Goal: Information Seeking & Learning: Learn about a topic

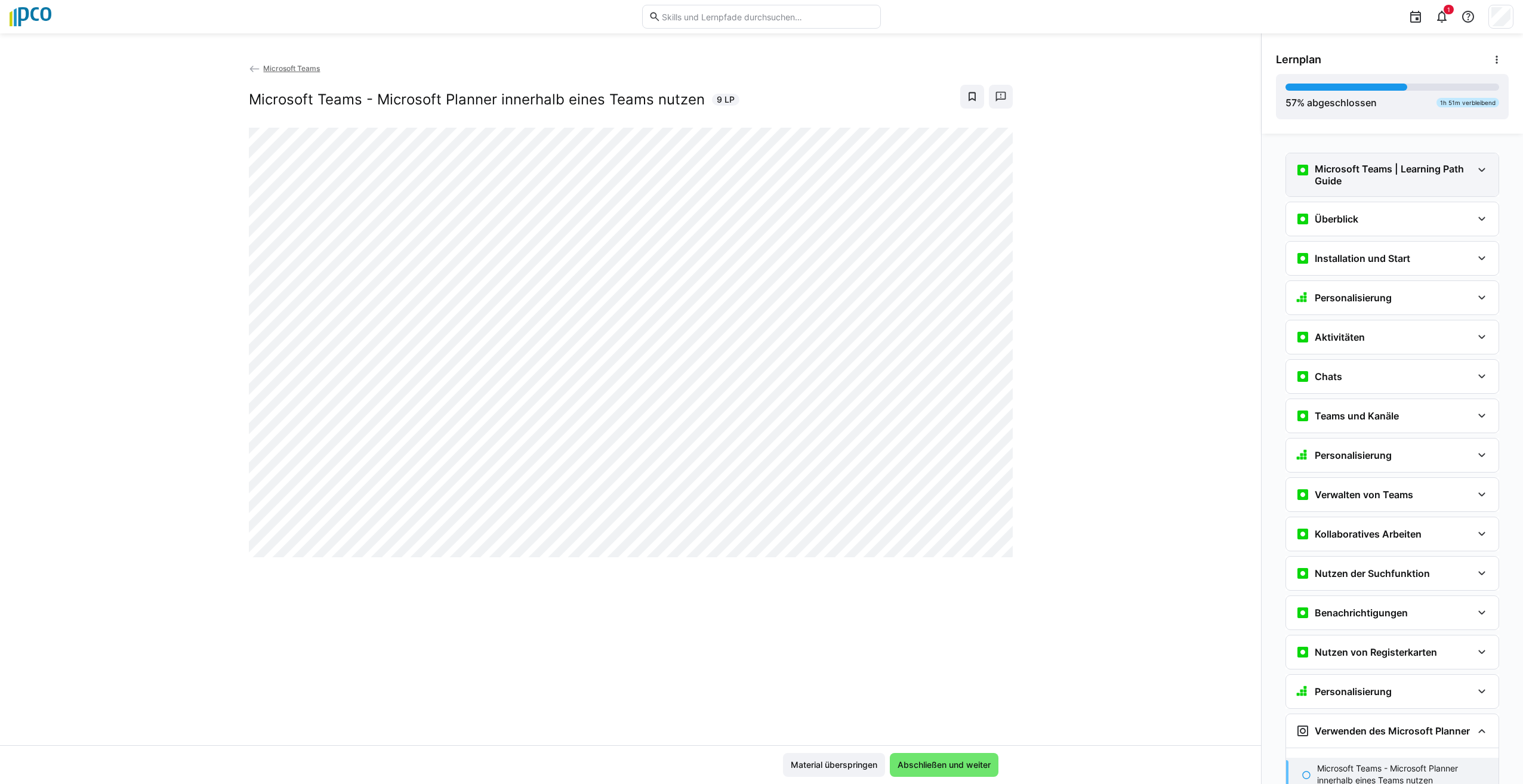
click at [1475, 170] on eds-icon at bounding box center [1482, 170] width 15 height 15
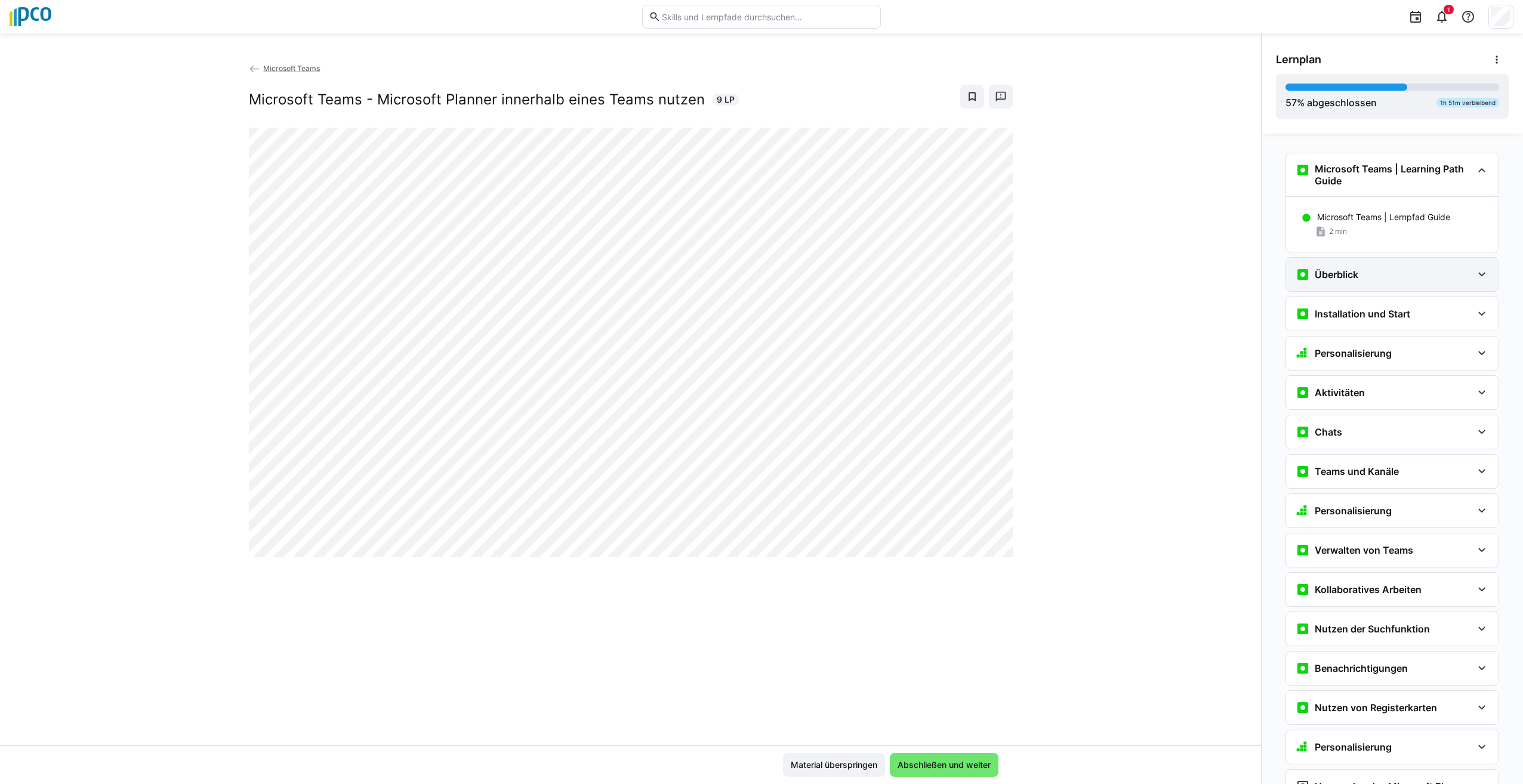
click at [1478, 278] on eds-icon at bounding box center [1482, 274] width 15 height 15
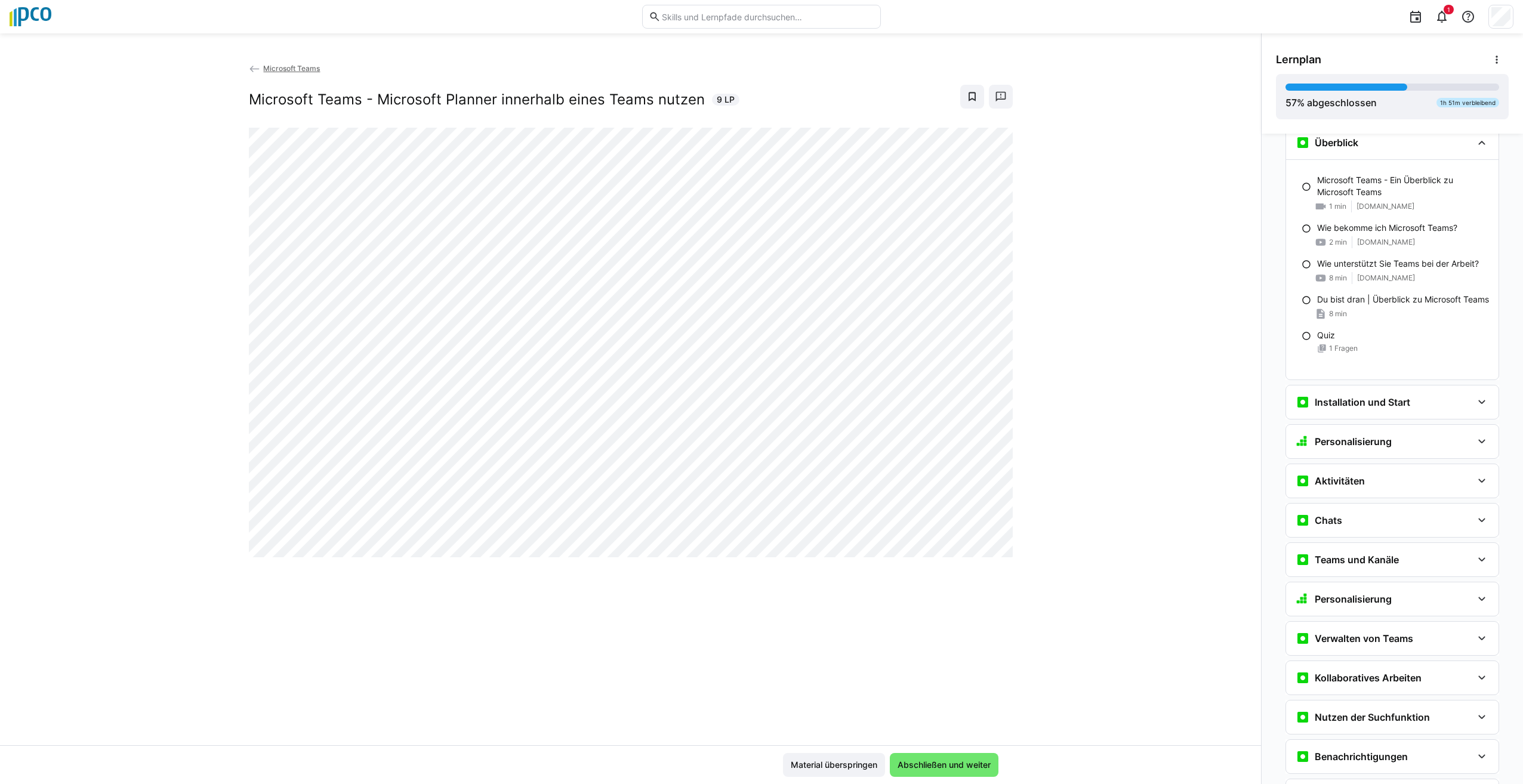
scroll to position [135, 0]
click at [1302, 338] on eds-icon at bounding box center [1306, 332] width 9 height 9
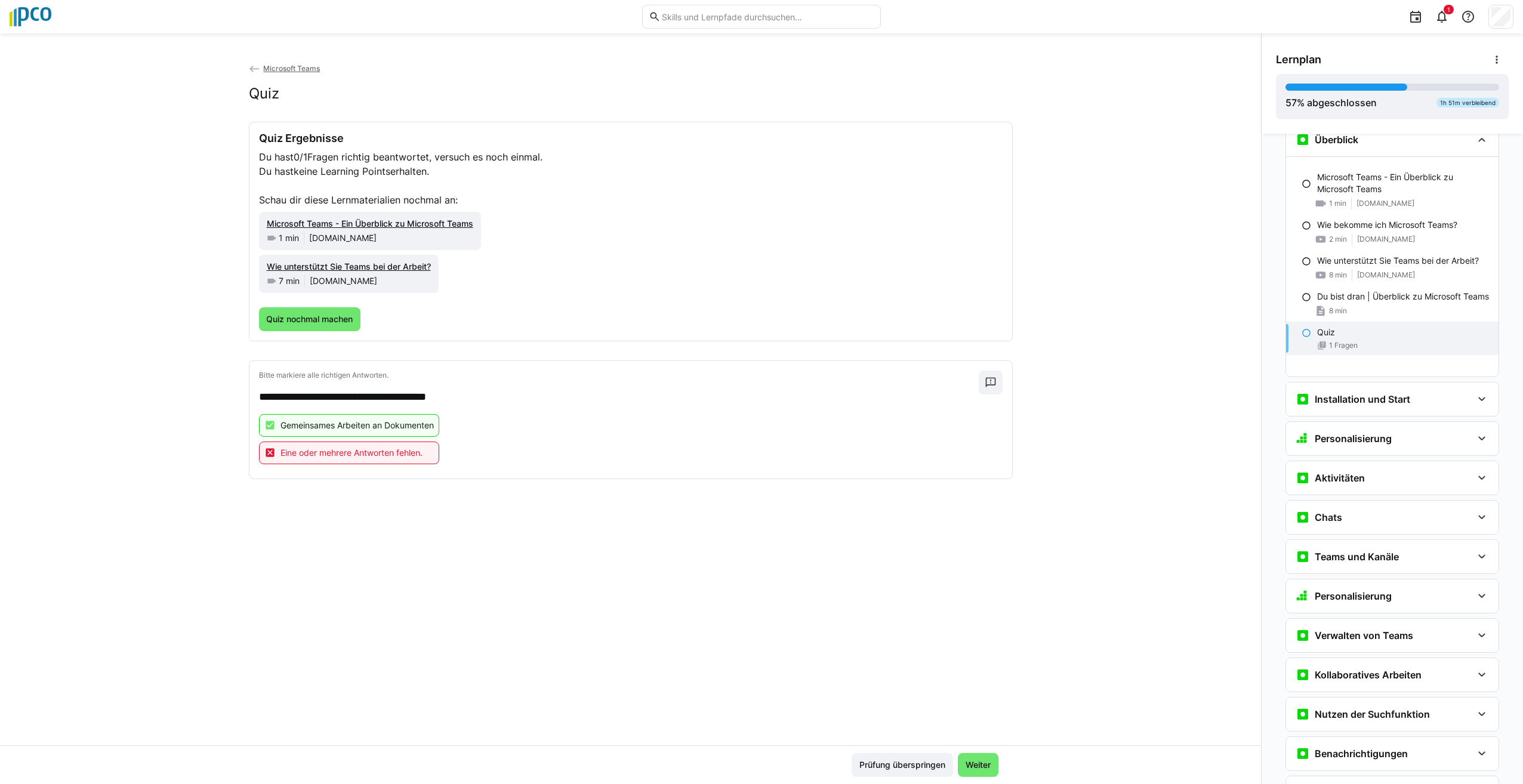
scroll to position [124, 0]
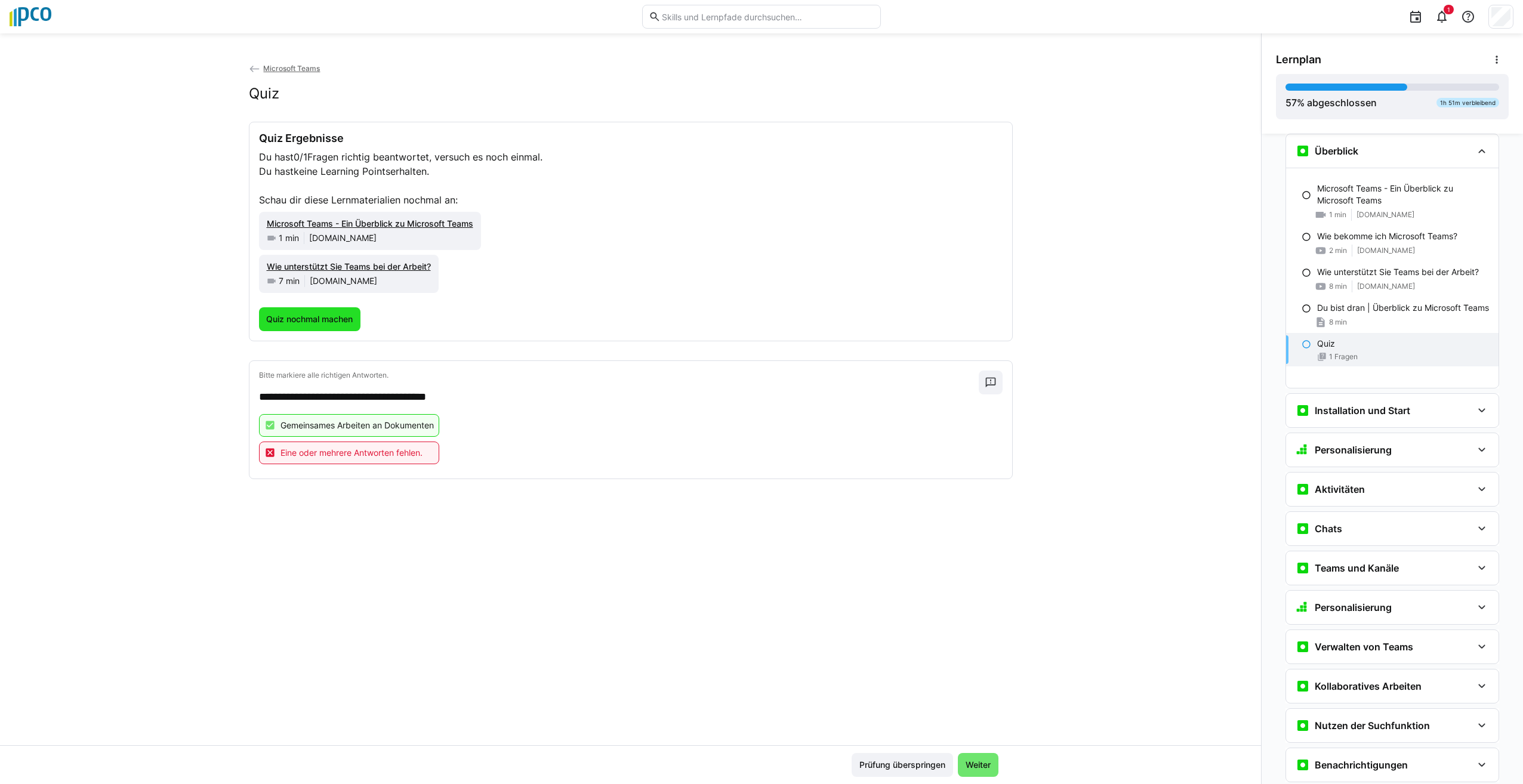
click at [307, 326] on span "Quiz nochmal machen" at bounding box center [310, 319] width 102 height 24
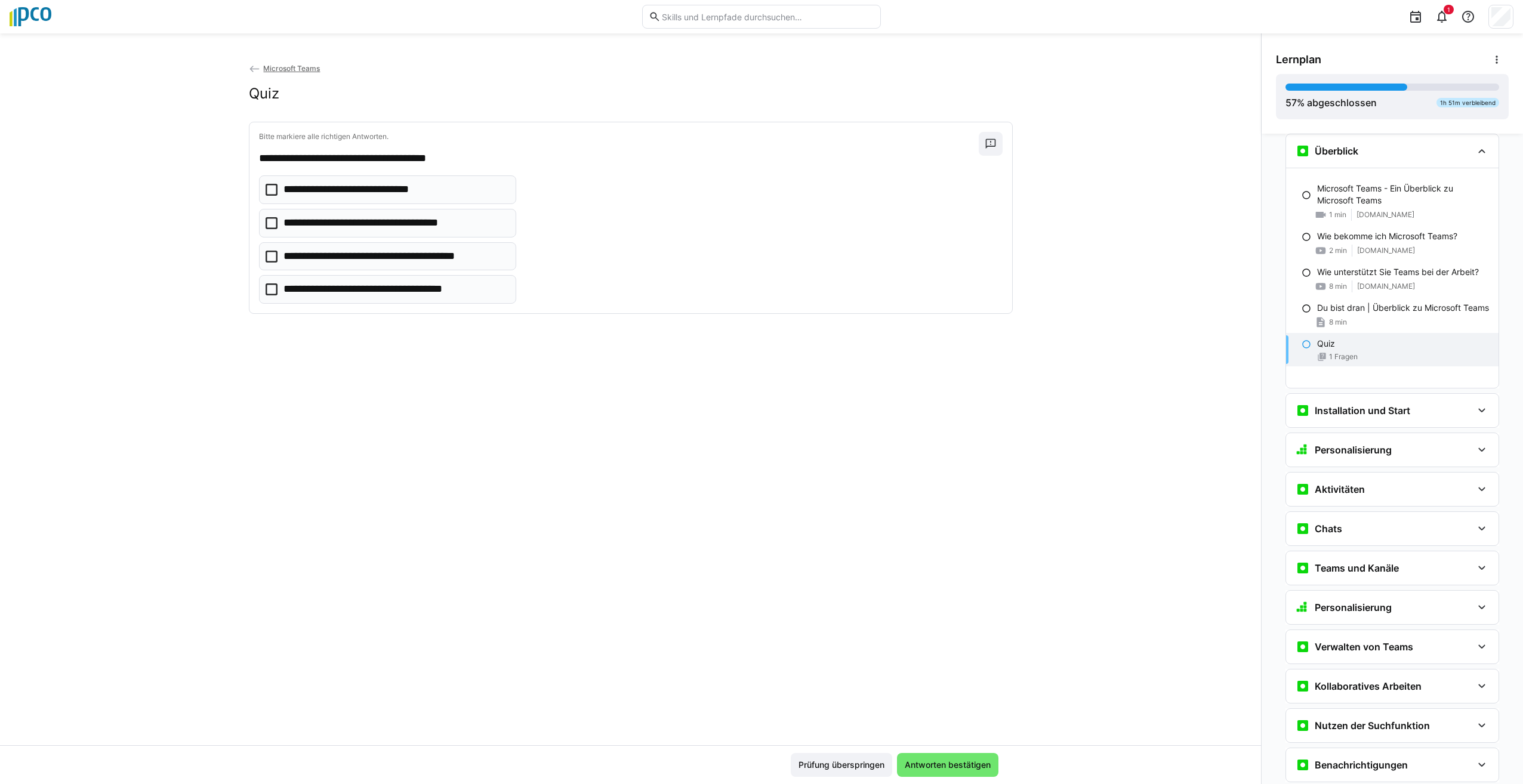
click at [267, 189] on icon at bounding box center [271, 189] width 12 height 12
click at [265, 286] on icon at bounding box center [271, 289] width 12 height 12
click at [919, 775] on span "Antworten bestätigen" at bounding box center [948, 765] width 101 height 24
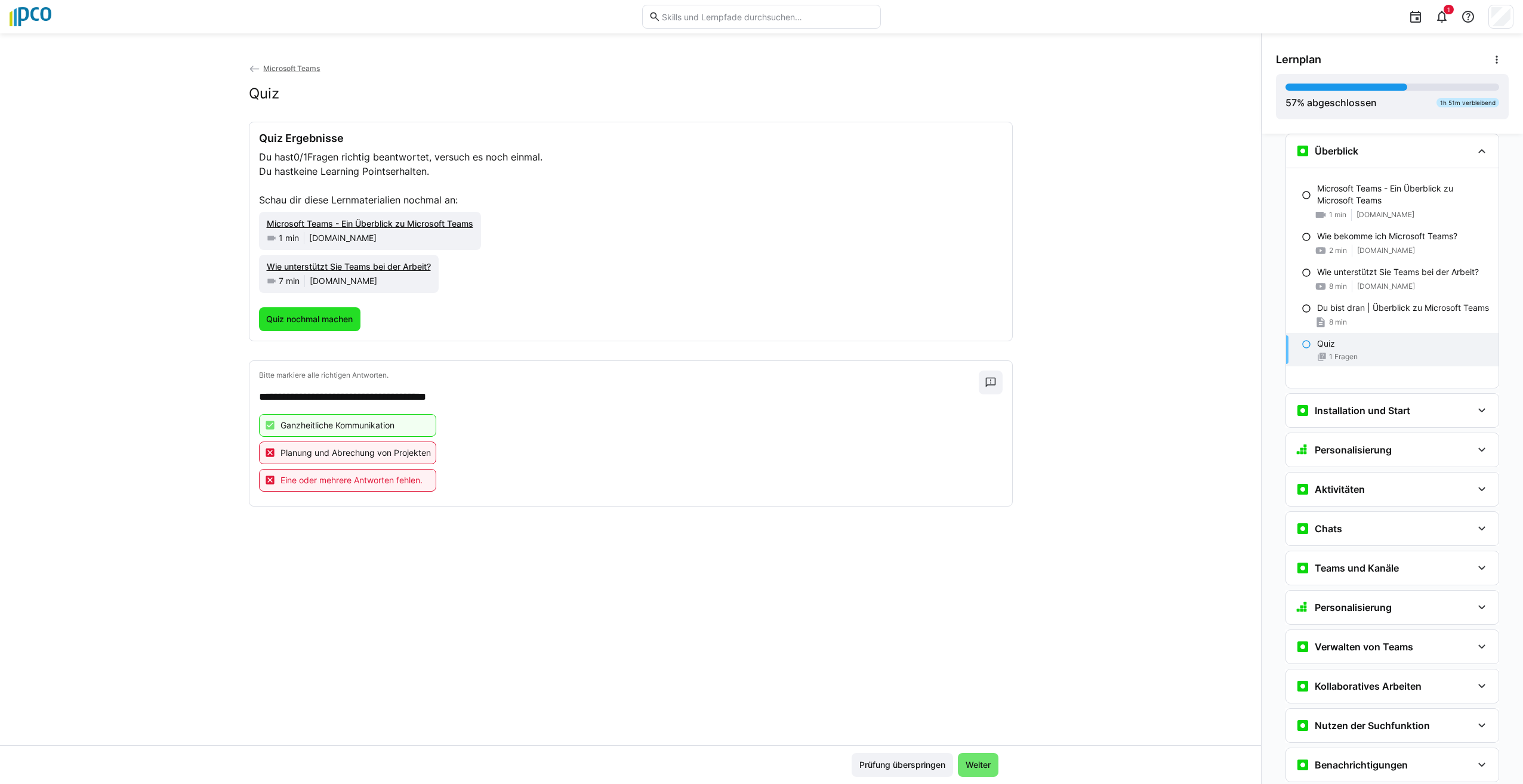
click at [320, 313] on span "Quiz nochmal machen" at bounding box center [309, 319] width 90 height 12
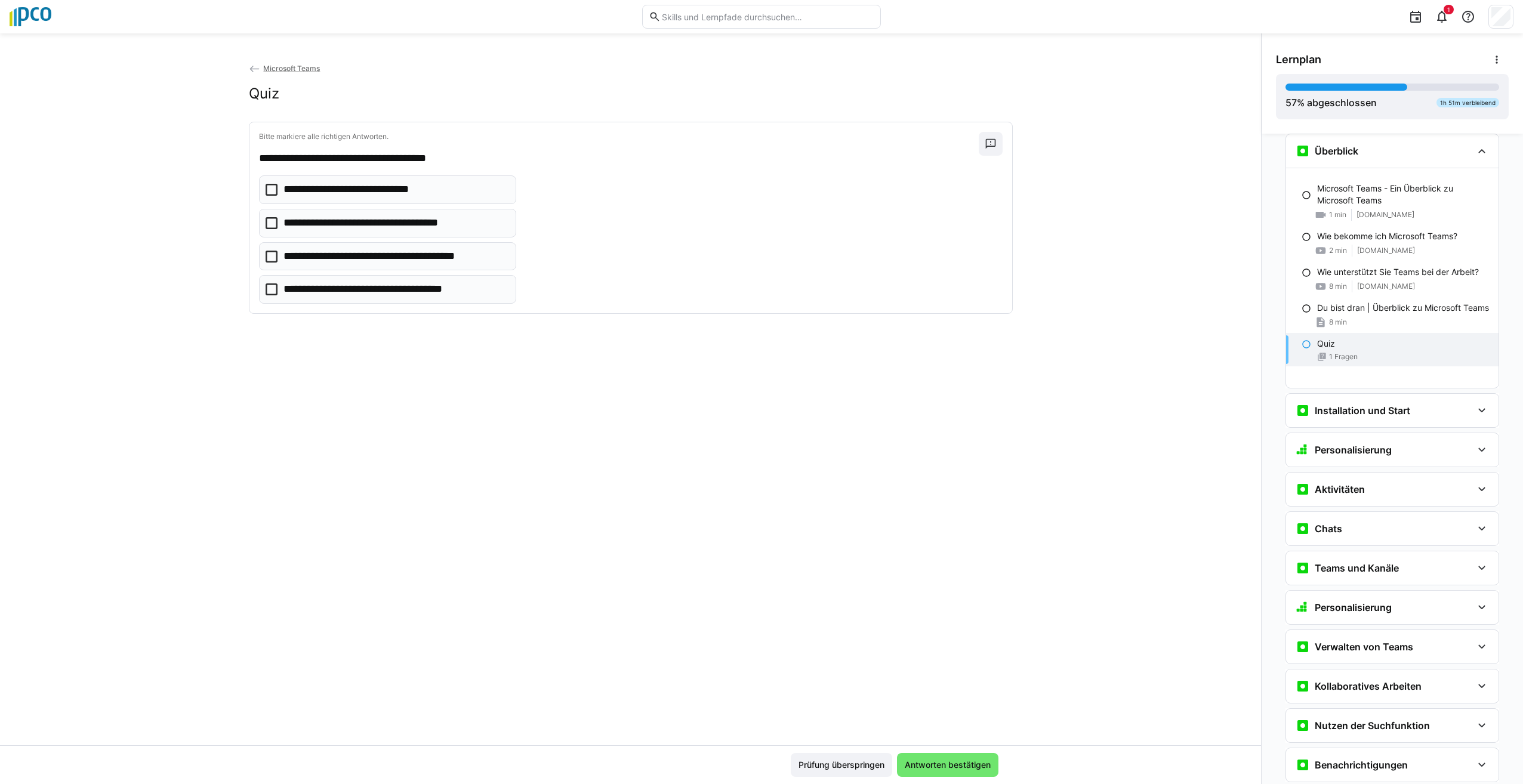
click at [265, 190] on icon at bounding box center [271, 189] width 12 height 12
click at [265, 224] on icon at bounding box center [271, 223] width 12 height 12
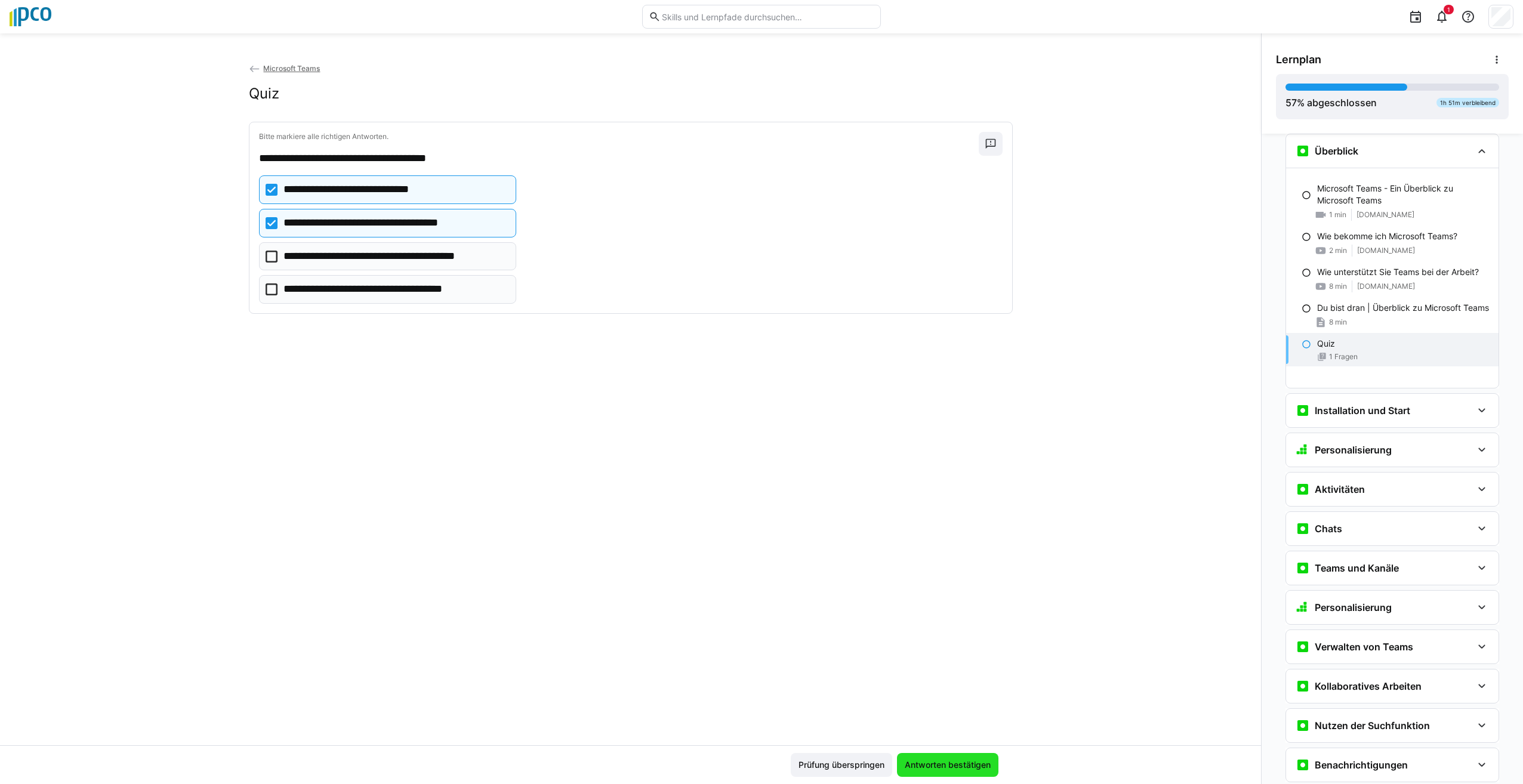
click at [964, 770] on span "Antworten bestätigen" at bounding box center [948, 765] width 90 height 12
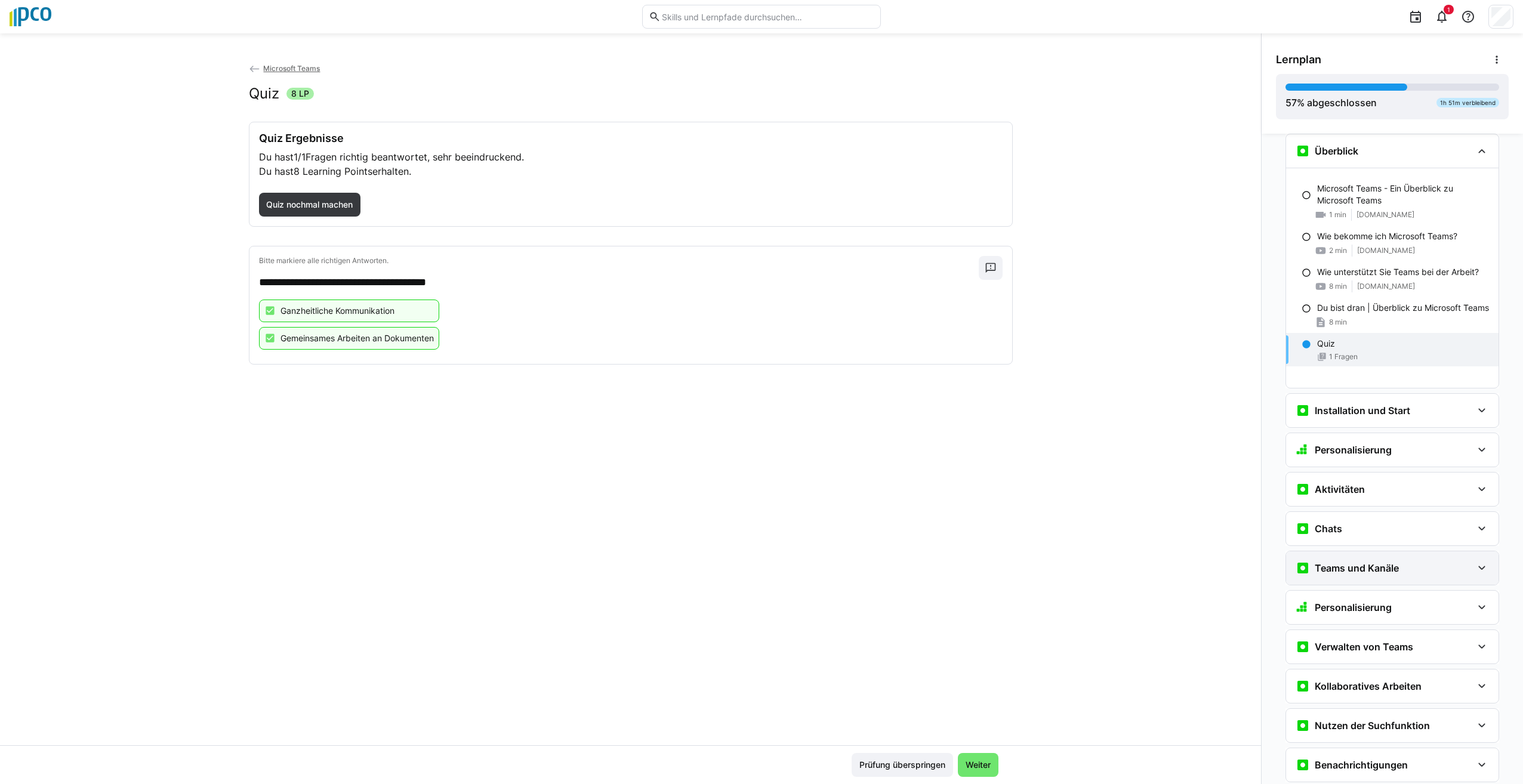
click at [1483, 572] on eds-icon at bounding box center [1482, 568] width 15 height 15
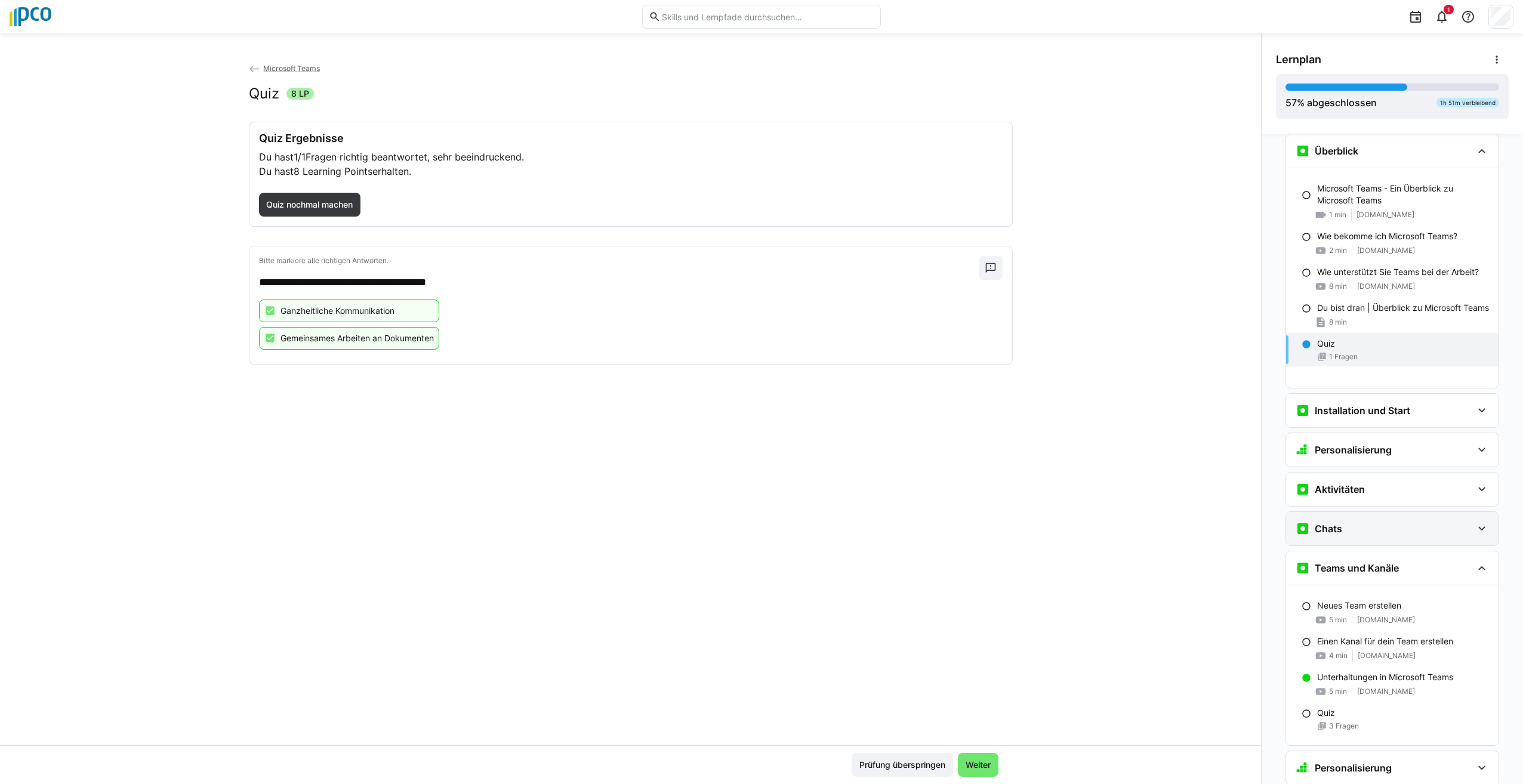
click at [1481, 531] on eds-icon at bounding box center [1482, 529] width 15 height 15
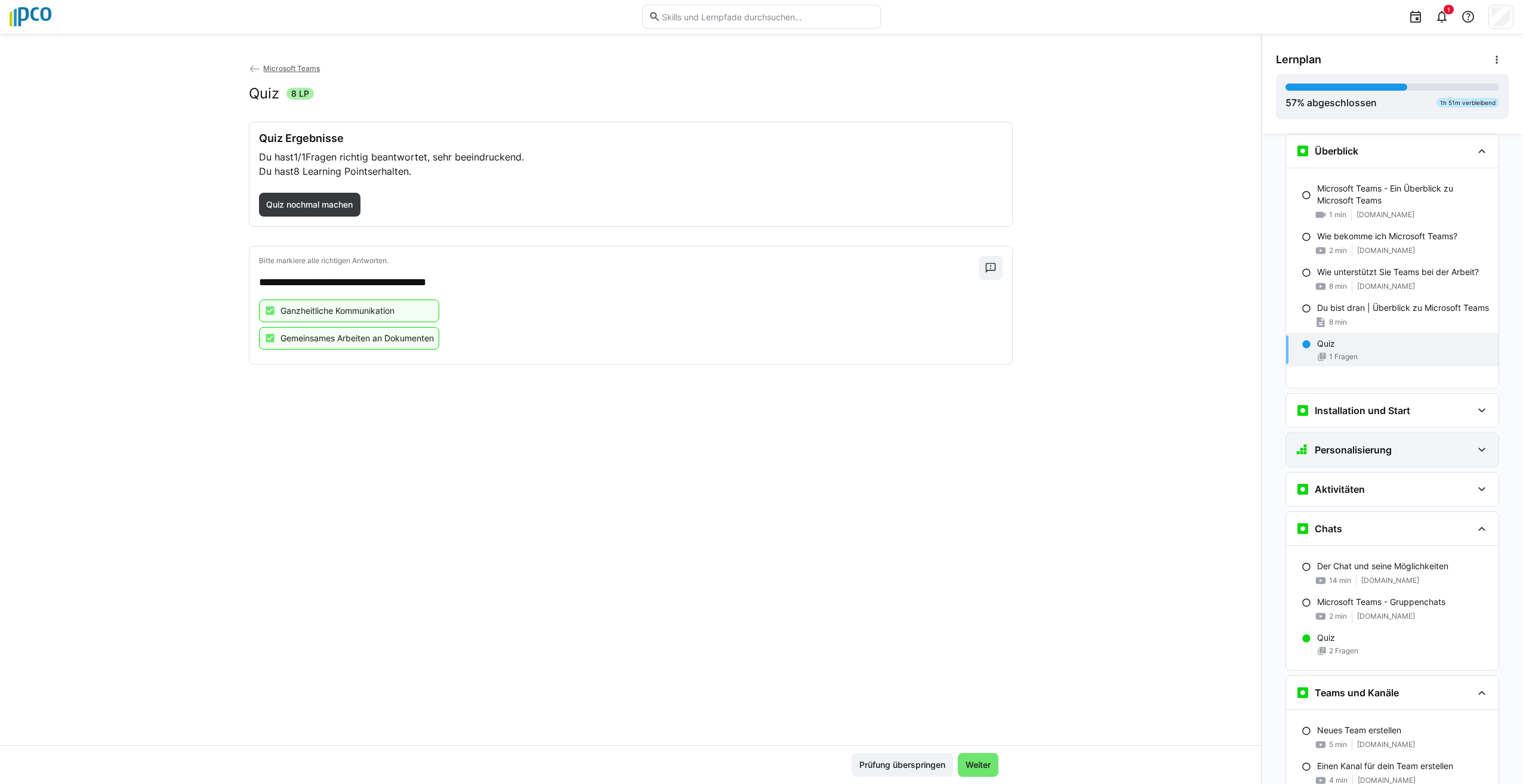
click at [1484, 454] on div "Personalisierung" at bounding box center [1392, 449] width 213 height 33
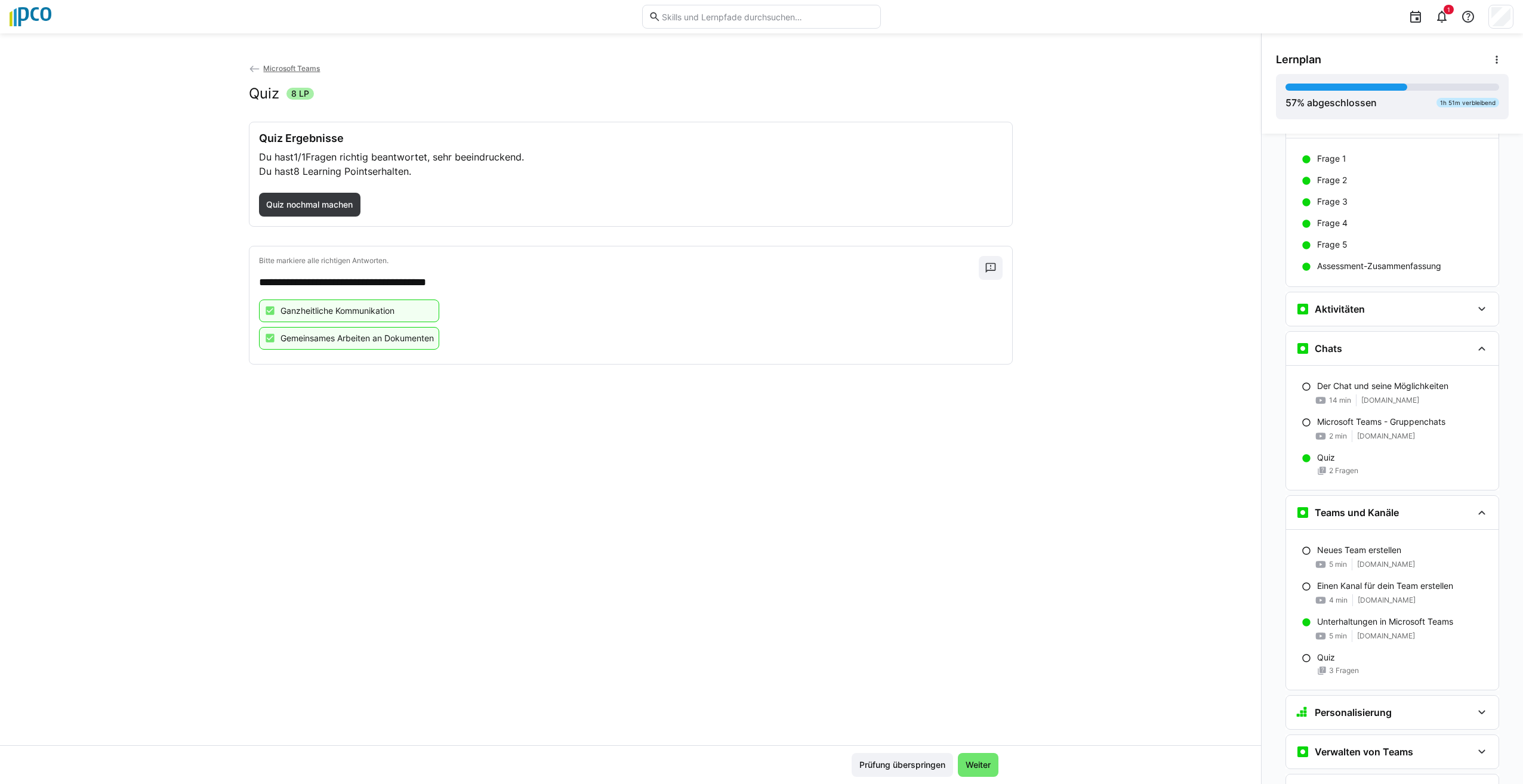
scroll to position [395, 0]
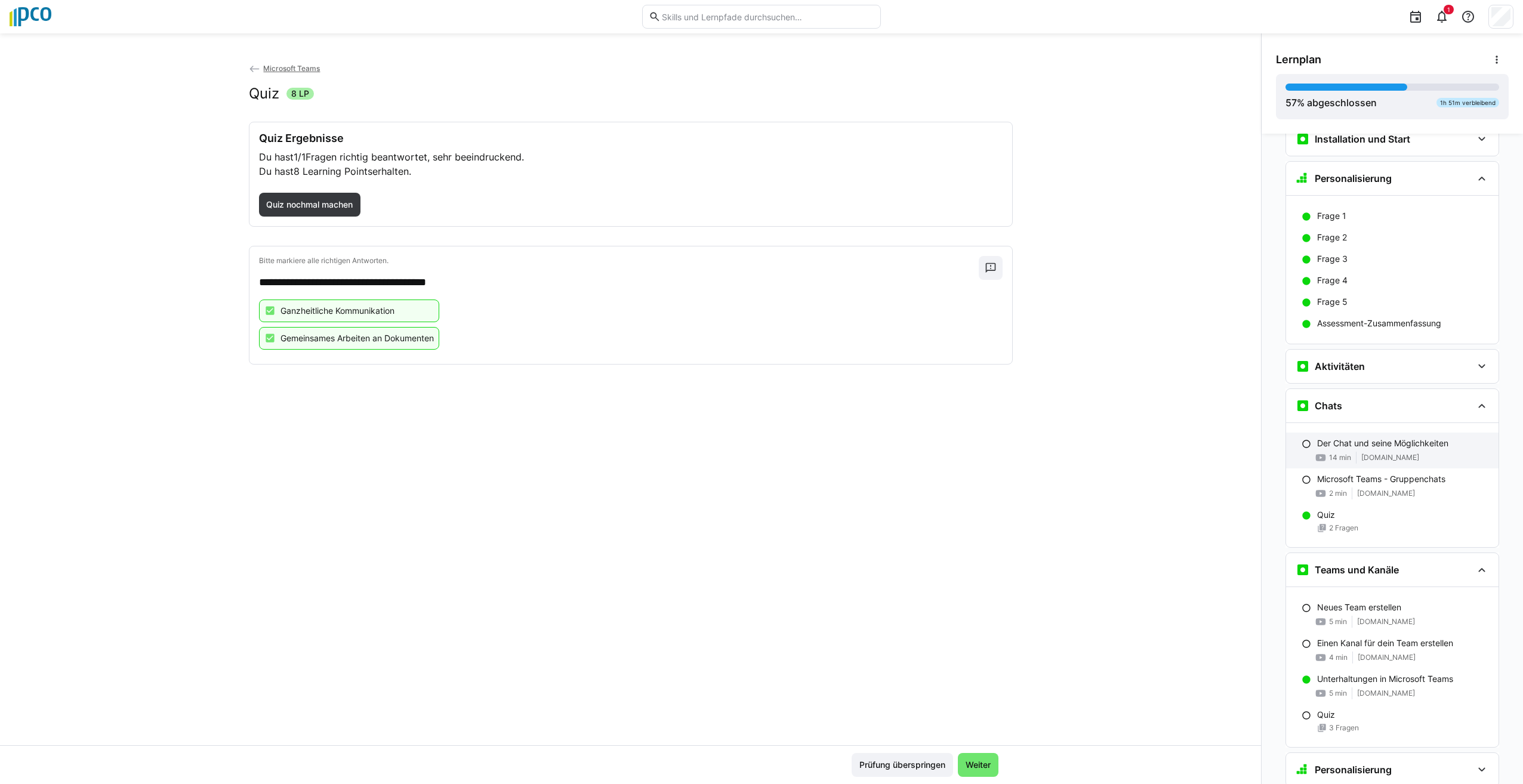
click at [1302, 445] on eds-icon at bounding box center [1306, 444] width 9 height 9
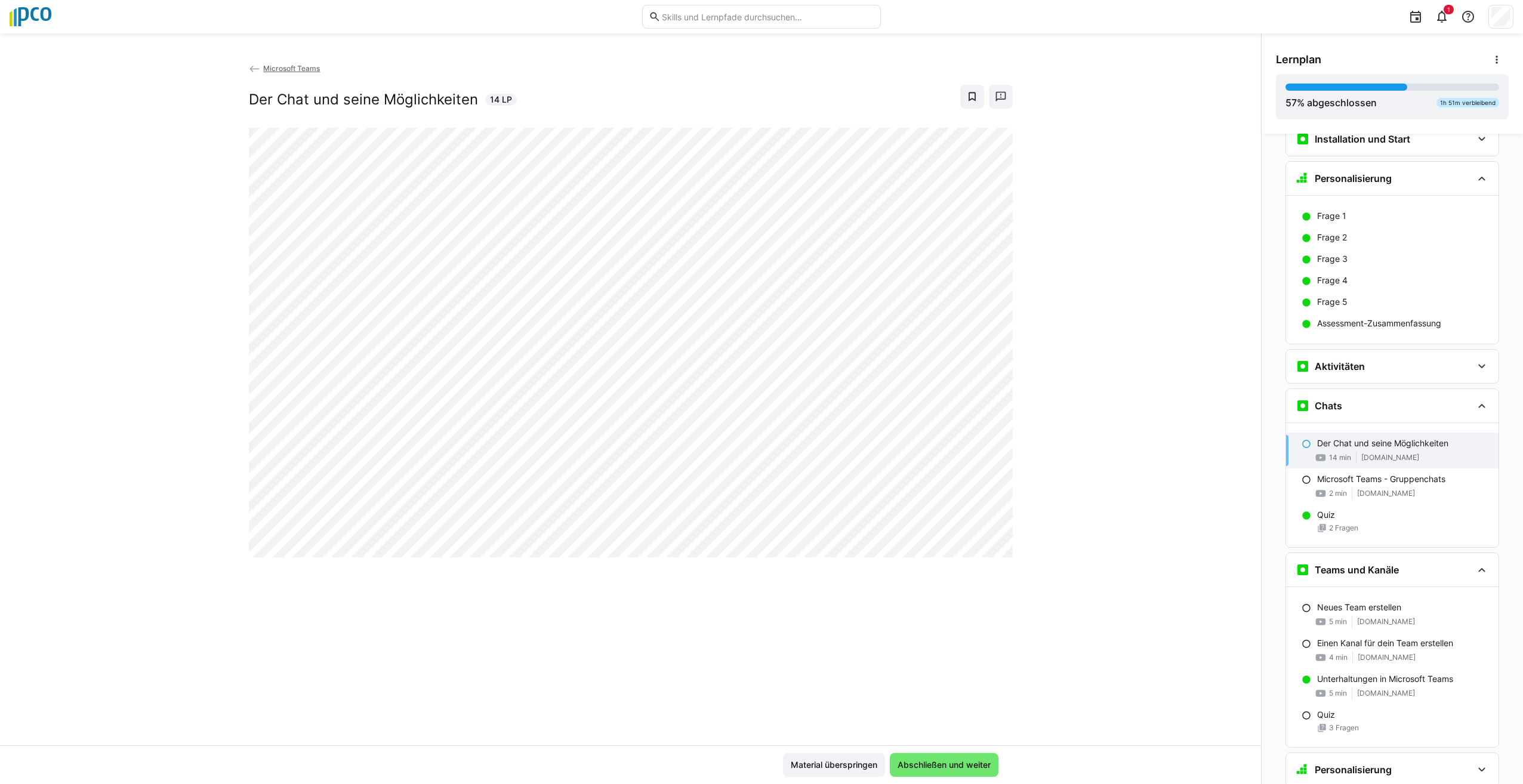
scroll to position [649, 0]
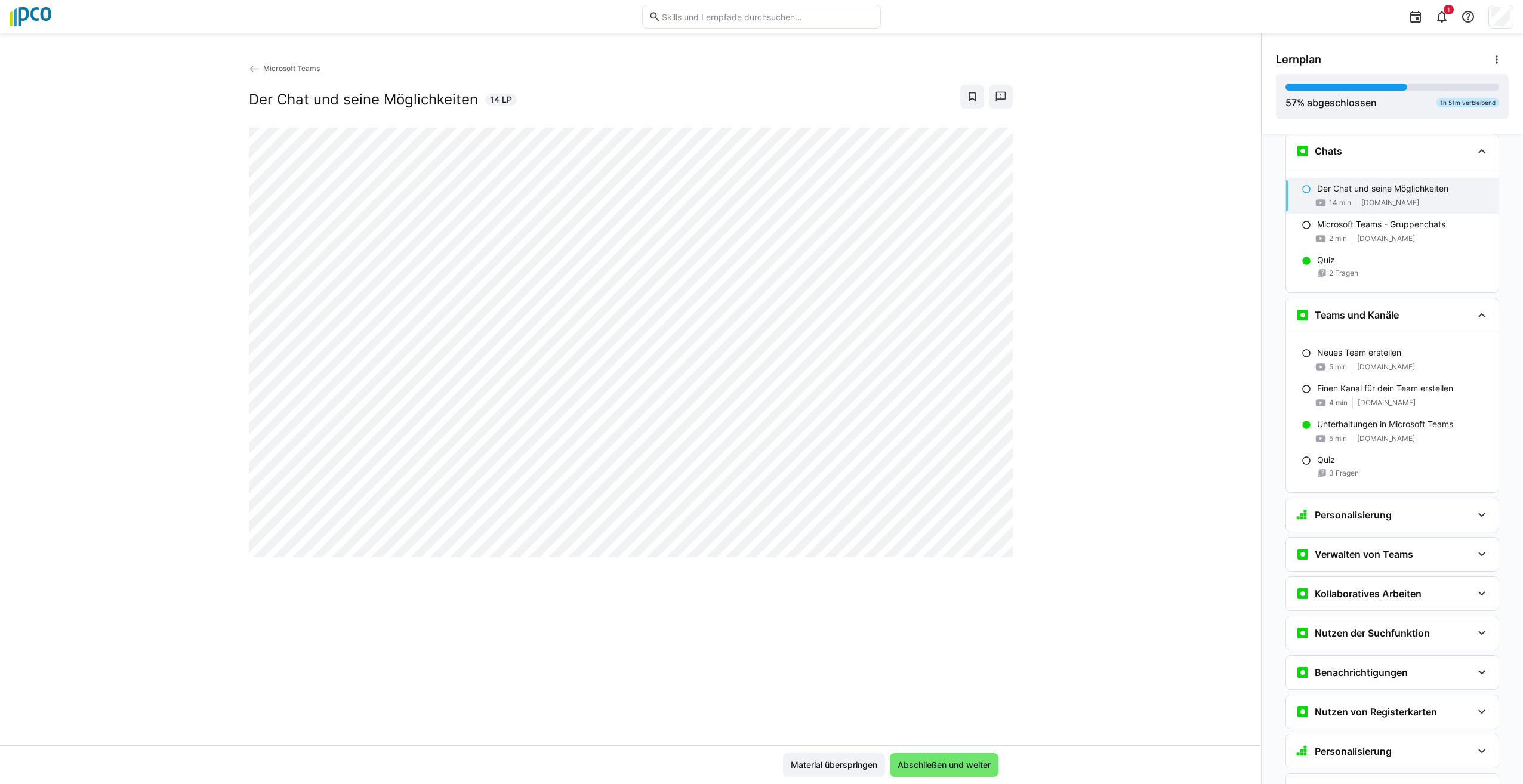
click at [713, 620] on div "Microsoft Teams Der Chat und seine Möglichkeiten 14 LP" at bounding box center [630, 404] width 1262 height 683
